Goal: Information Seeking & Learning: Learn about a topic

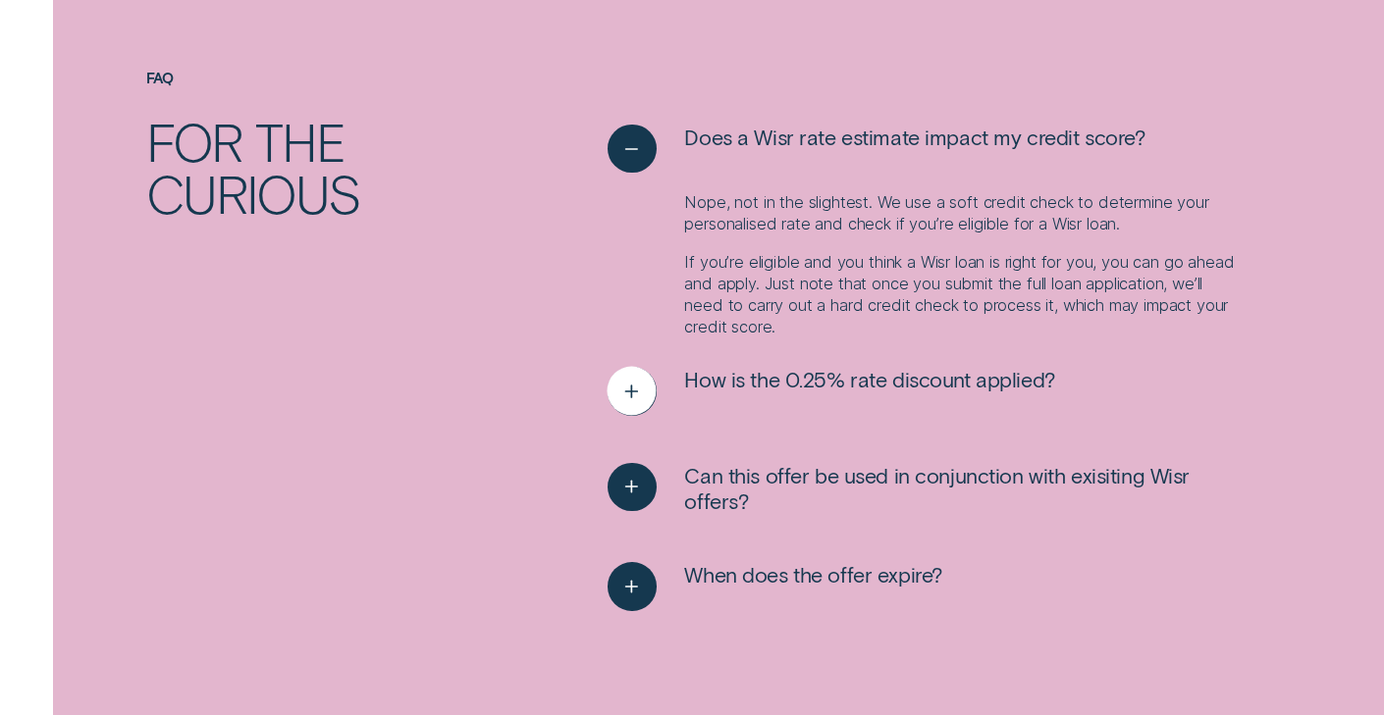
scroll to position [2231, 0]
click at [619, 403] on icon "See more" at bounding box center [631, 391] width 25 height 30
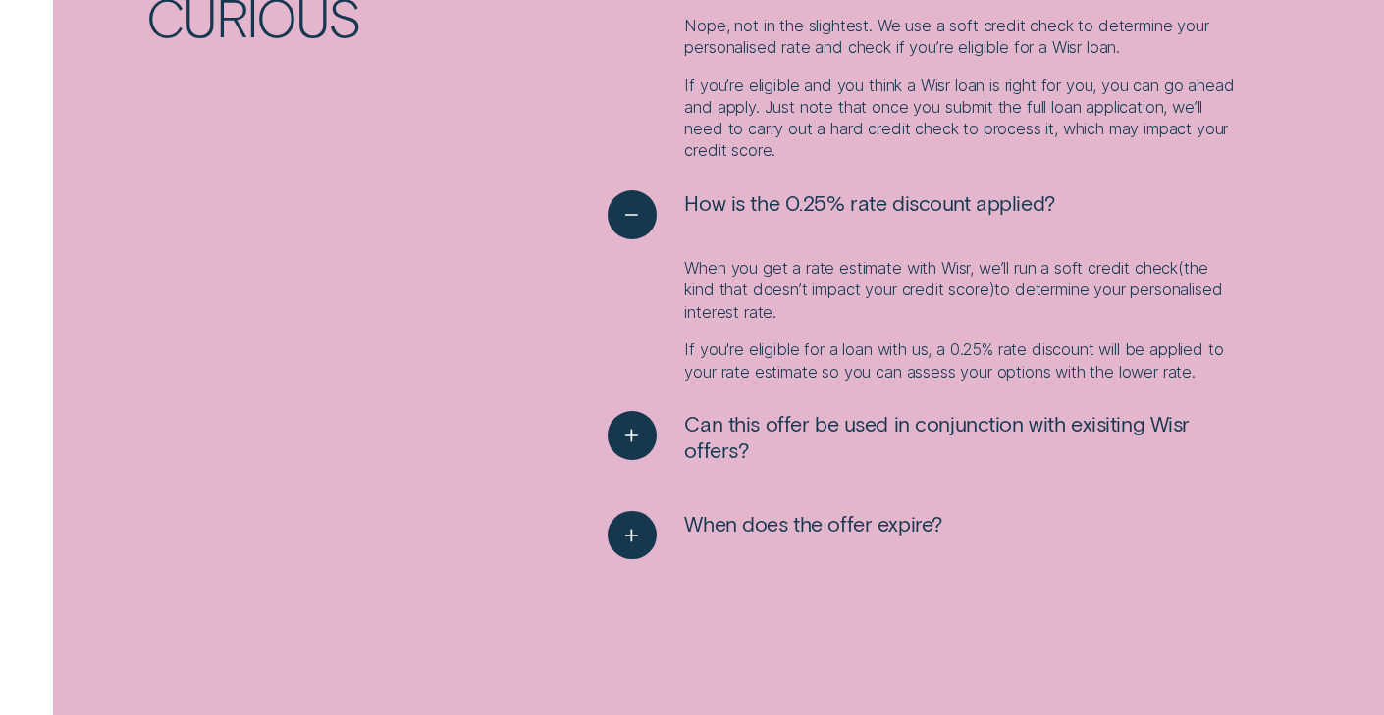
scroll to position [2599, 0]
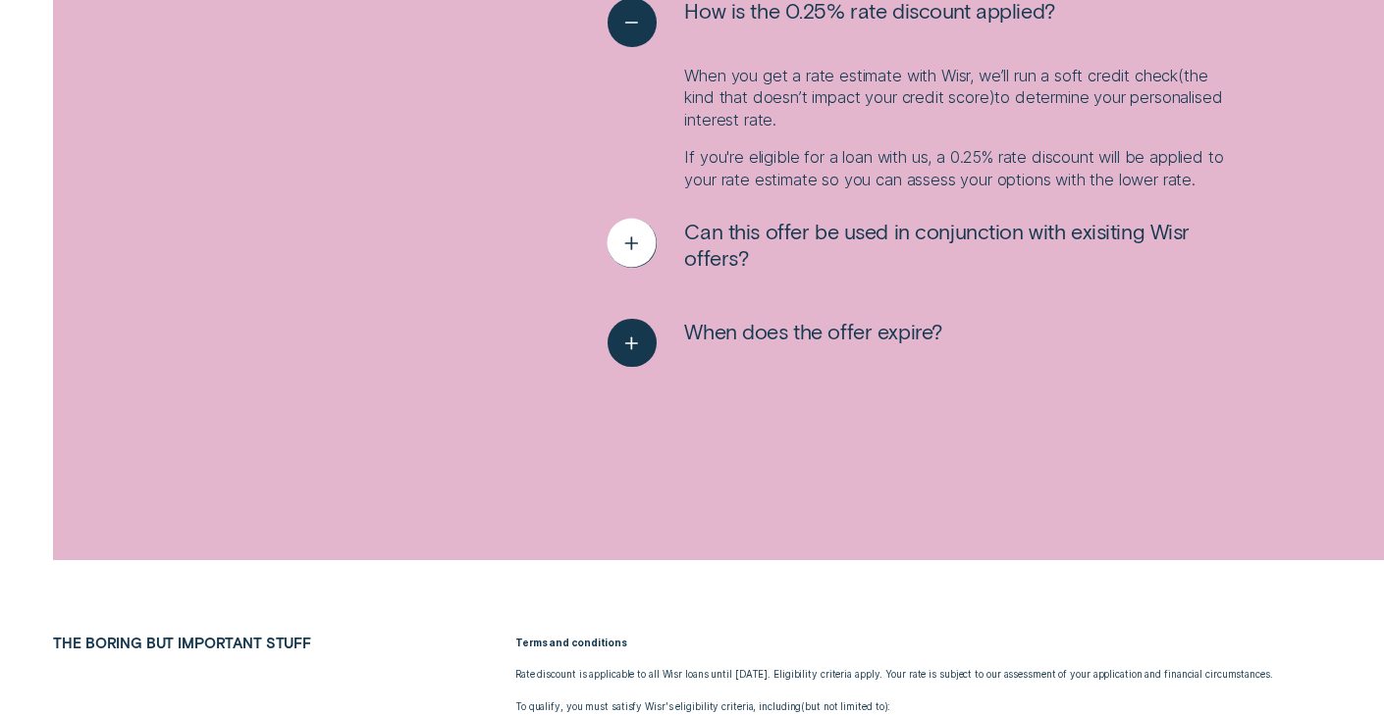
click at [627, 248] on icon "See more" at bounding box center [631, 244] width 25 height 30
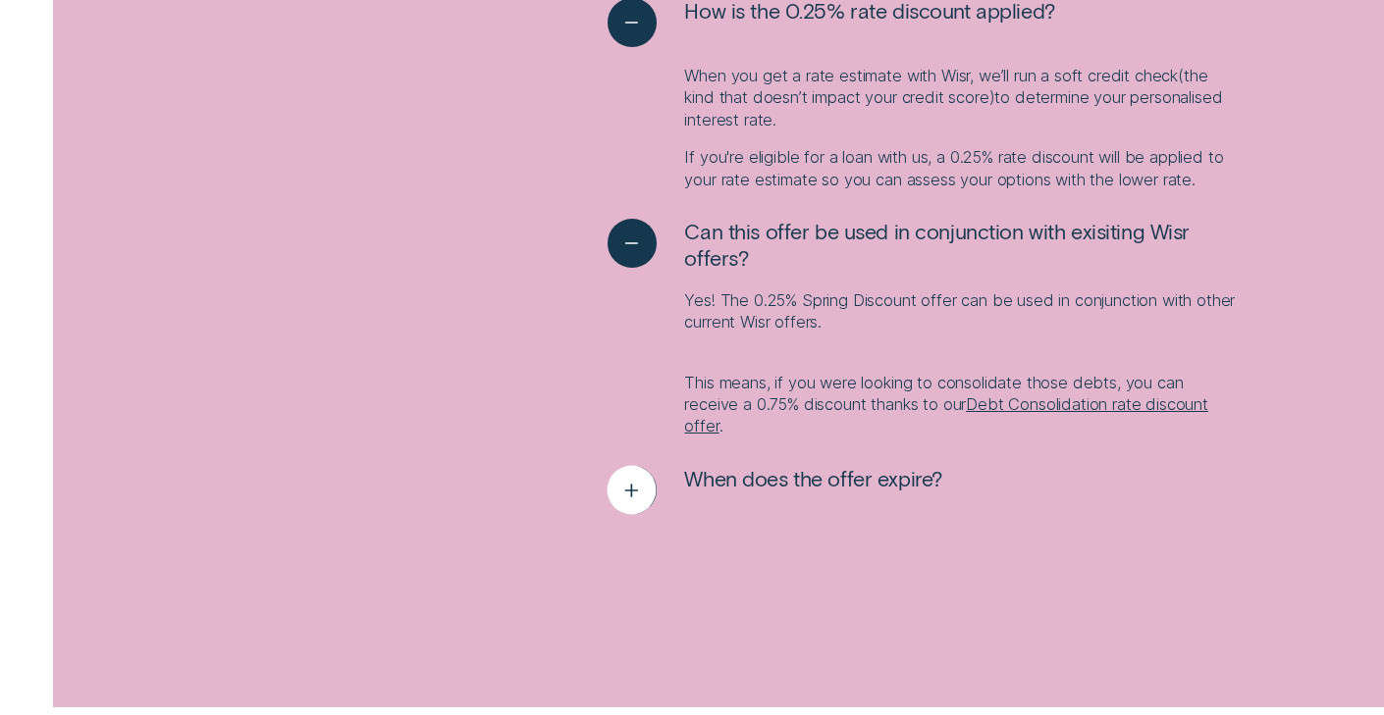
click at [644, 484] on div "See more" at bounding box center [631, 489] width 49 height 49
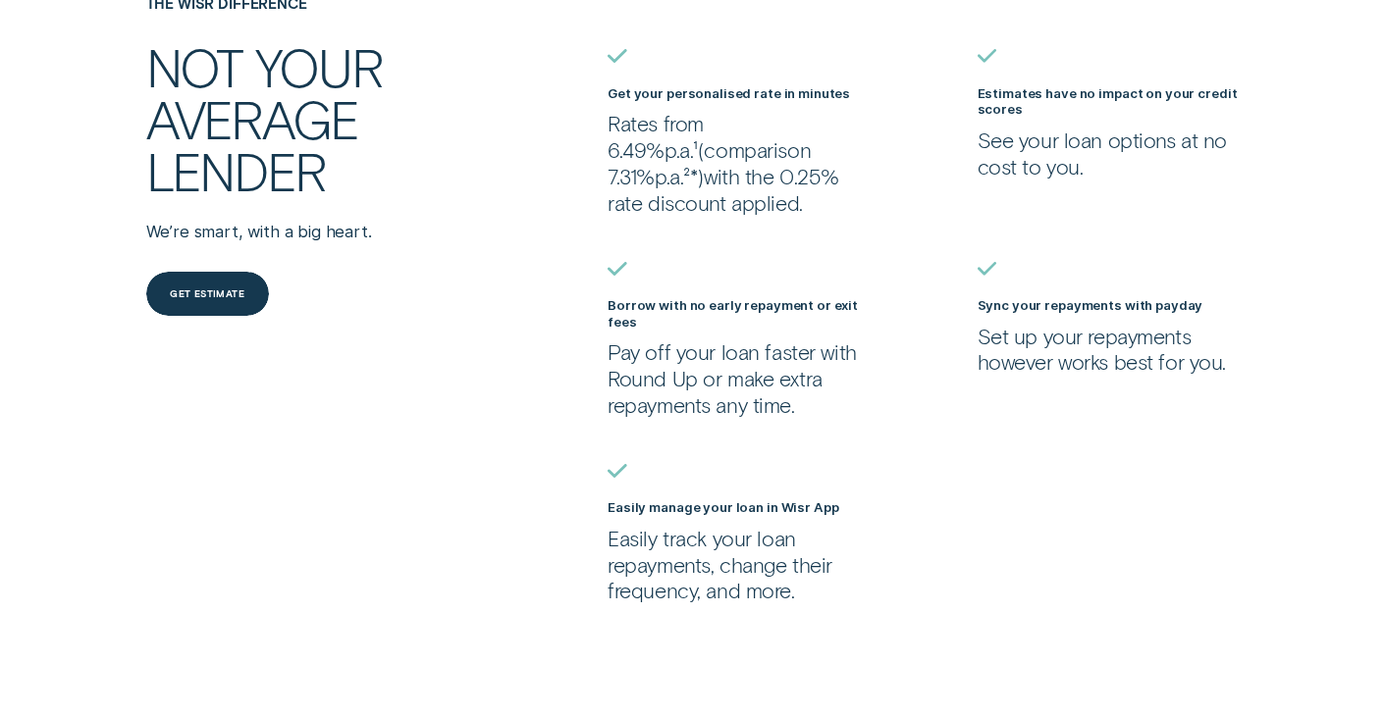
scroll to position [0, 0]
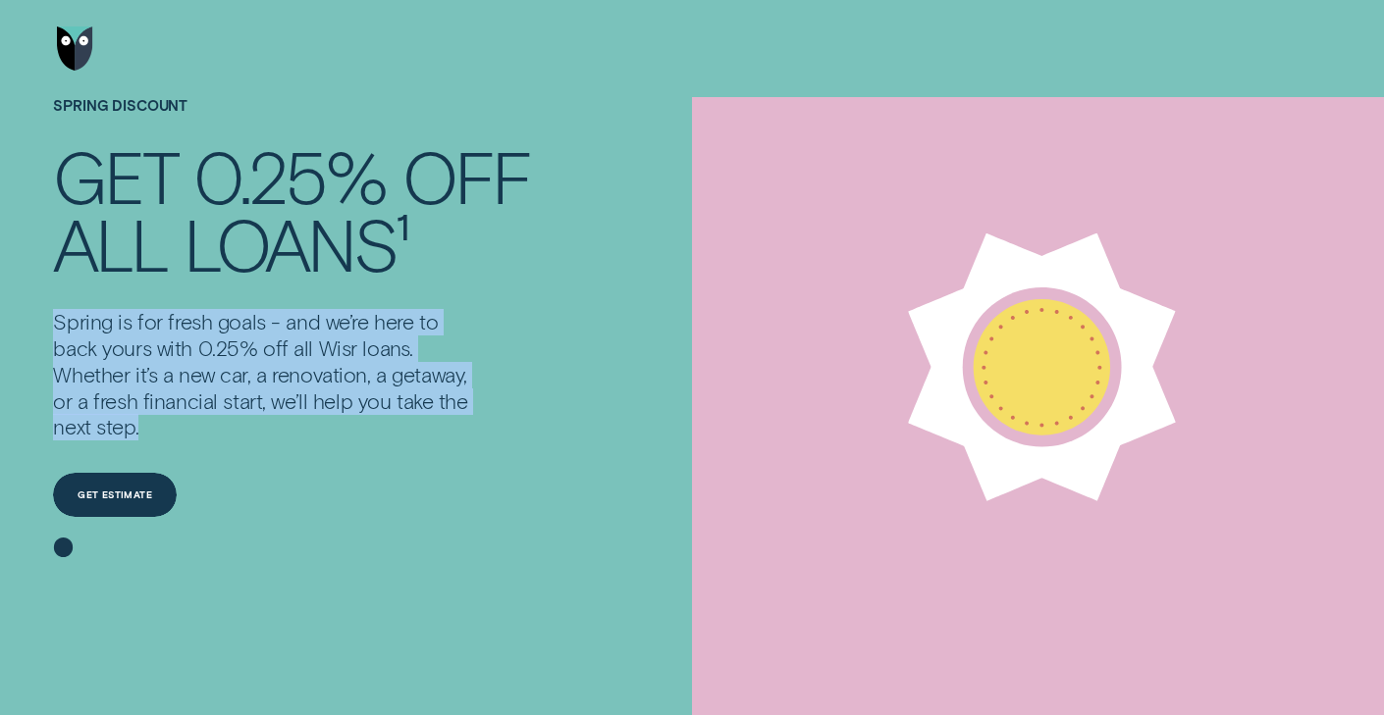
drag, startPoint x: 57, startPoint y: 328, endPoint x: 241, endPoint y: 431, distance: 211.3
click at [241, 431] on p "Spring is for fresh goals - and we’re here to back yours with 0.25% off all Wis…" at bounding box center [263, 375] width 421 height 132
copy p "Spring is for fresh goals - and we’re here to back yours with 0.25% off all Wis…"
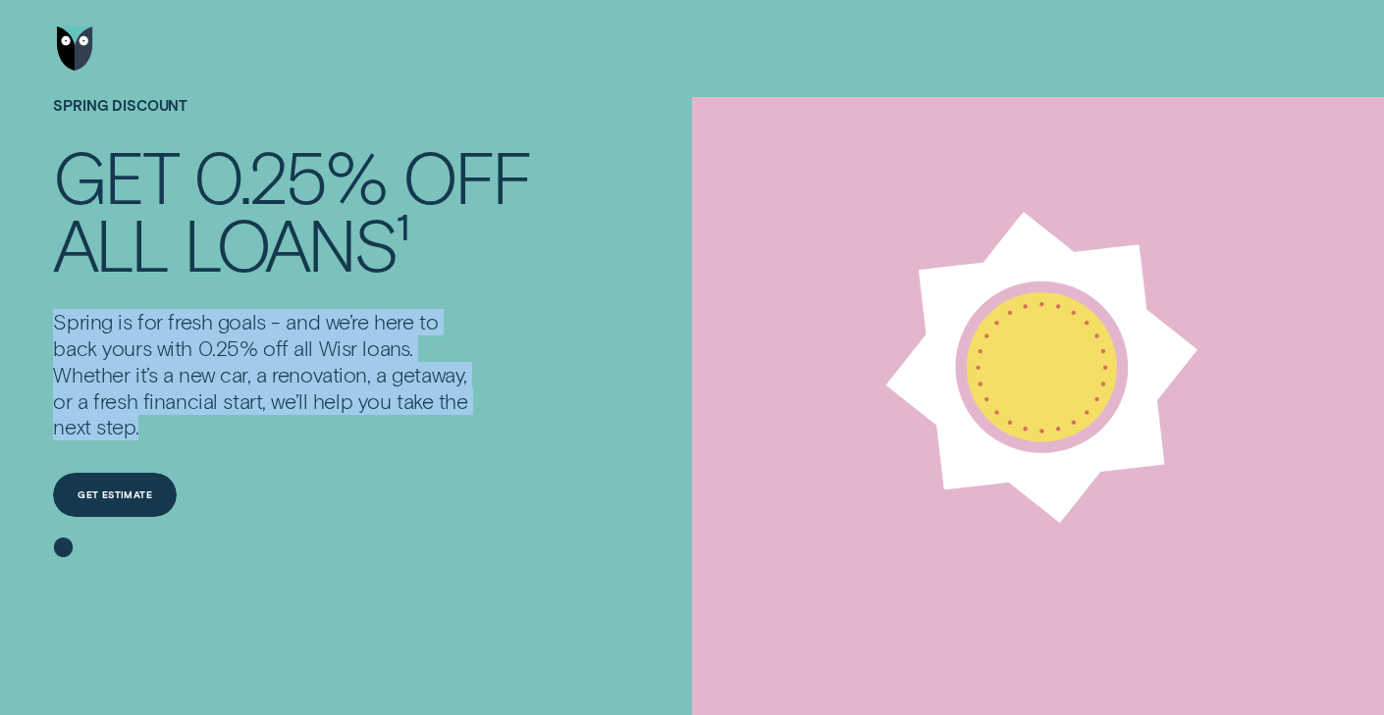
scroll to position [4, 0]
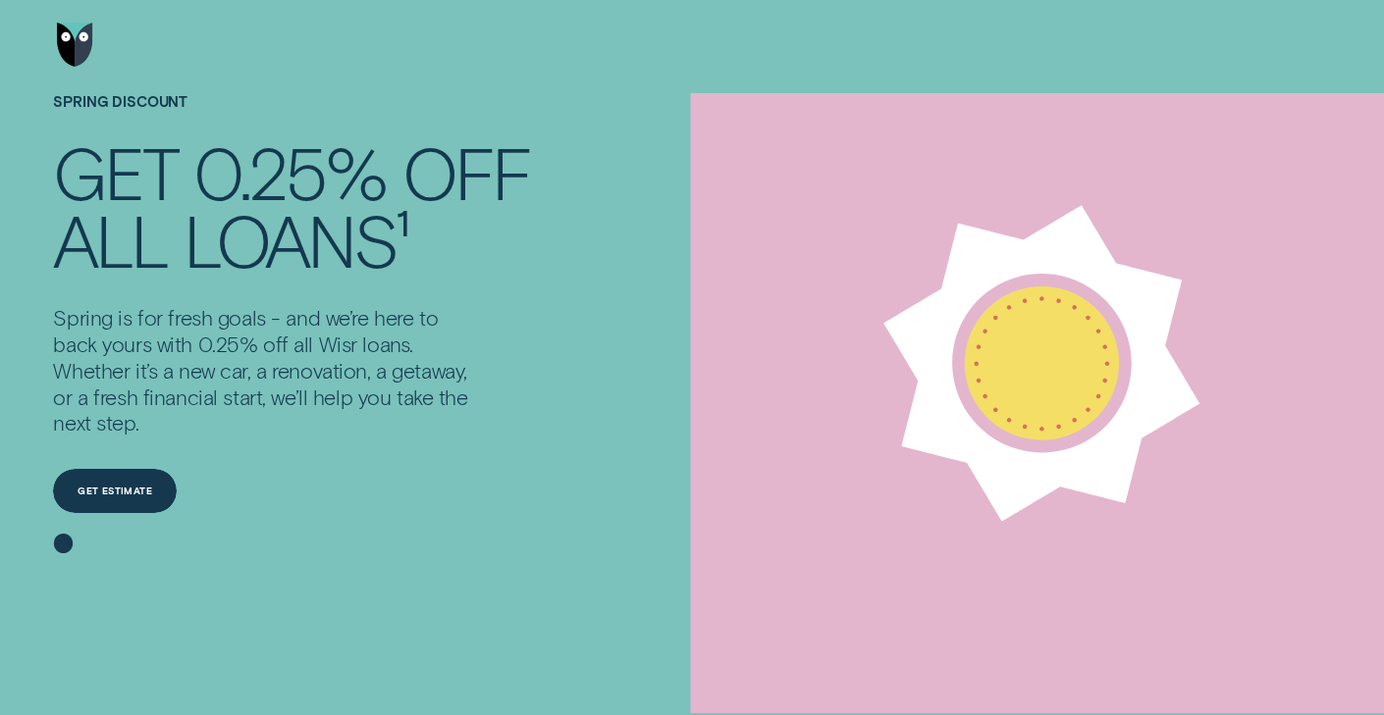
click at [558, 325] on div "SPRING DISCOUNT Get 0.25% off all loans¹ Spring is for fresh goals - and we’re …" at bounding box center [322, 332] width 554 height 479
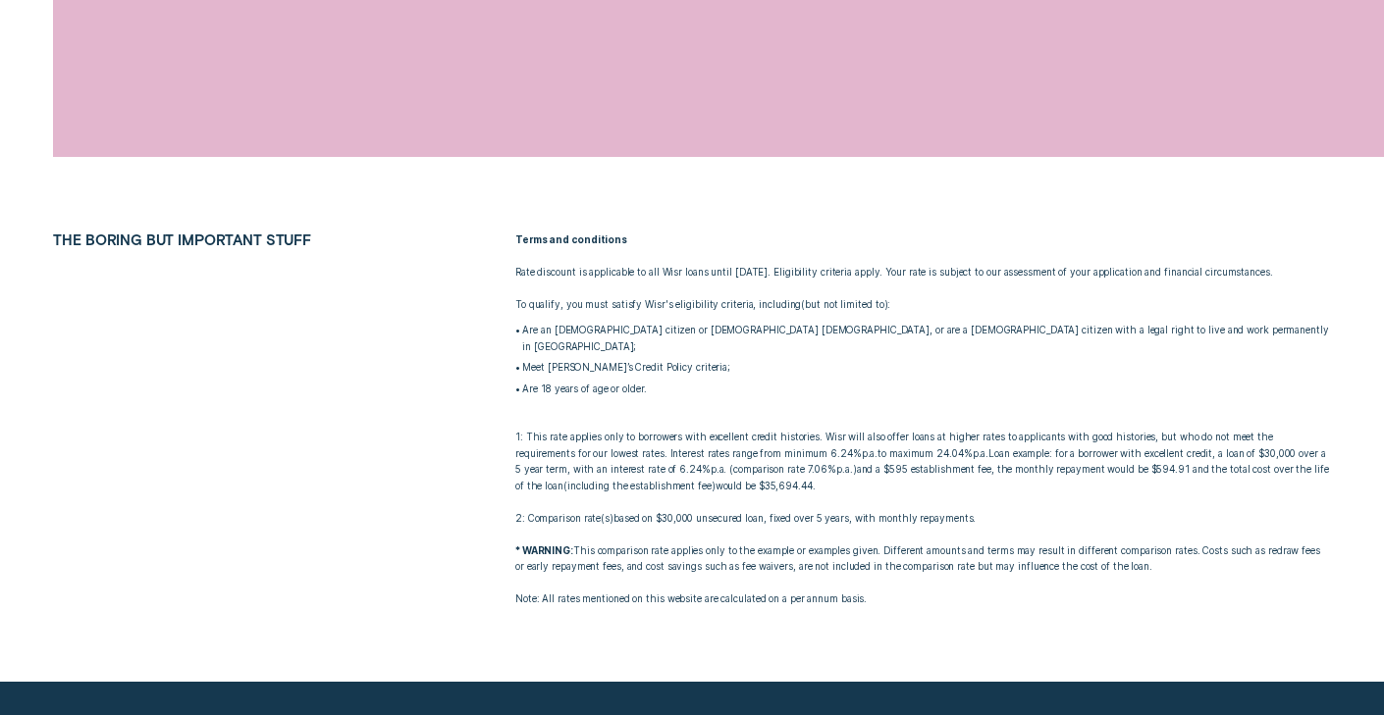
scroll to position [3205, 0]
